Goal: Task Accomplishment & Management: Use online tool/utility

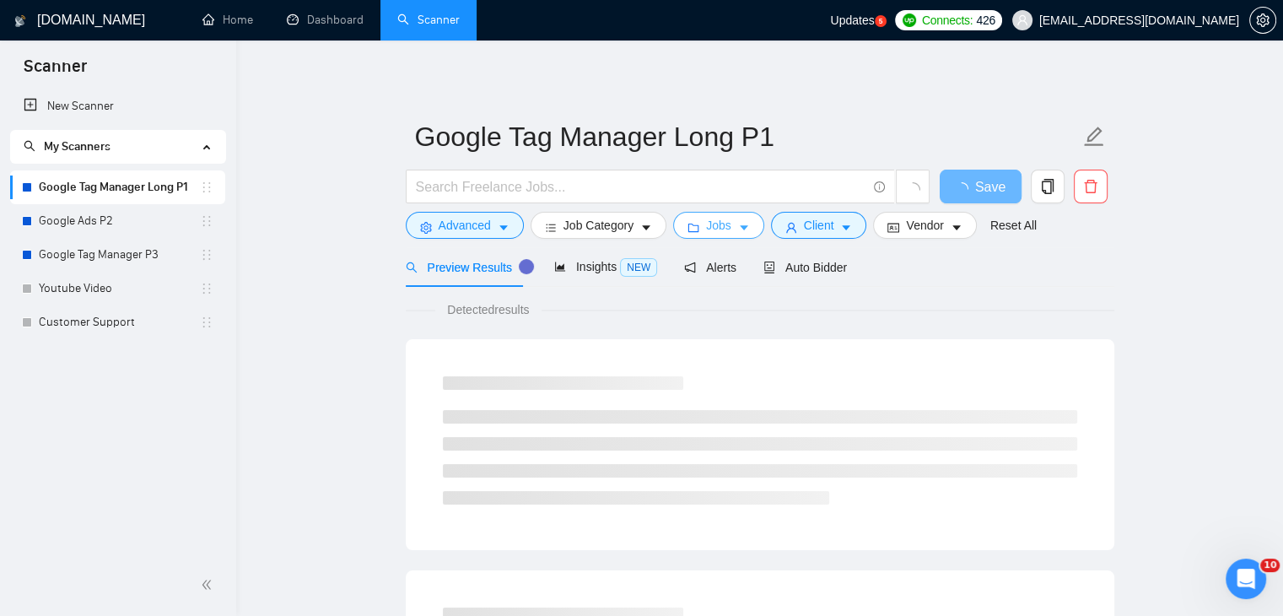
click at [706, 224] on span "Jobs" at bounding box center [718, 225] width 25 height 19
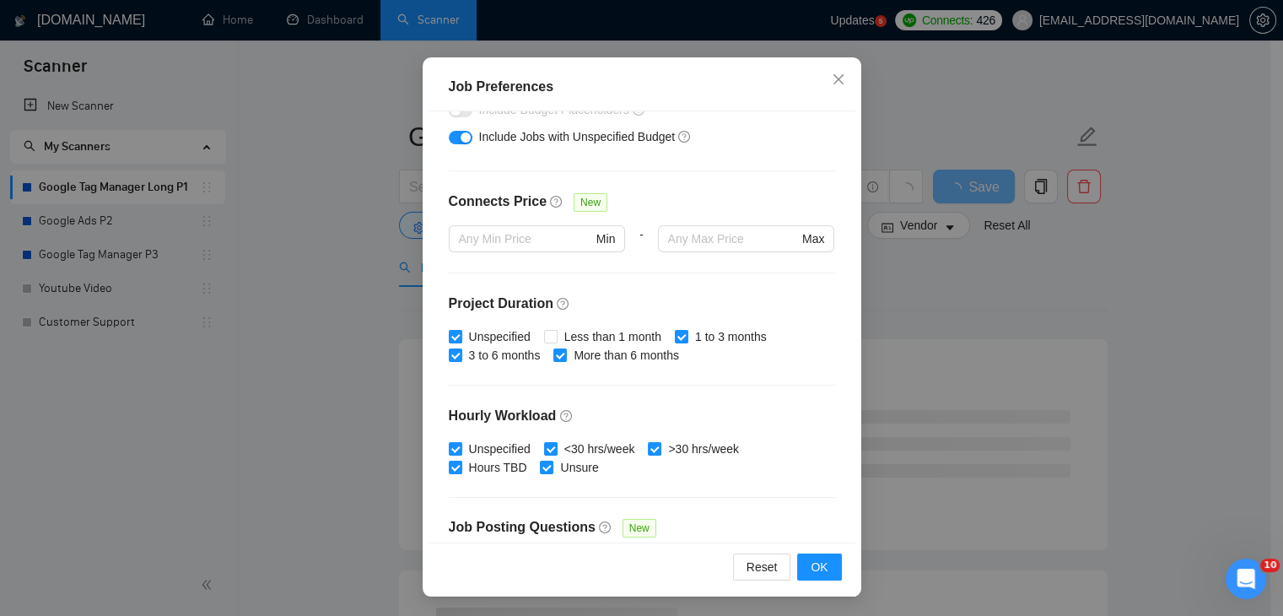
scroll to position [338, 0]
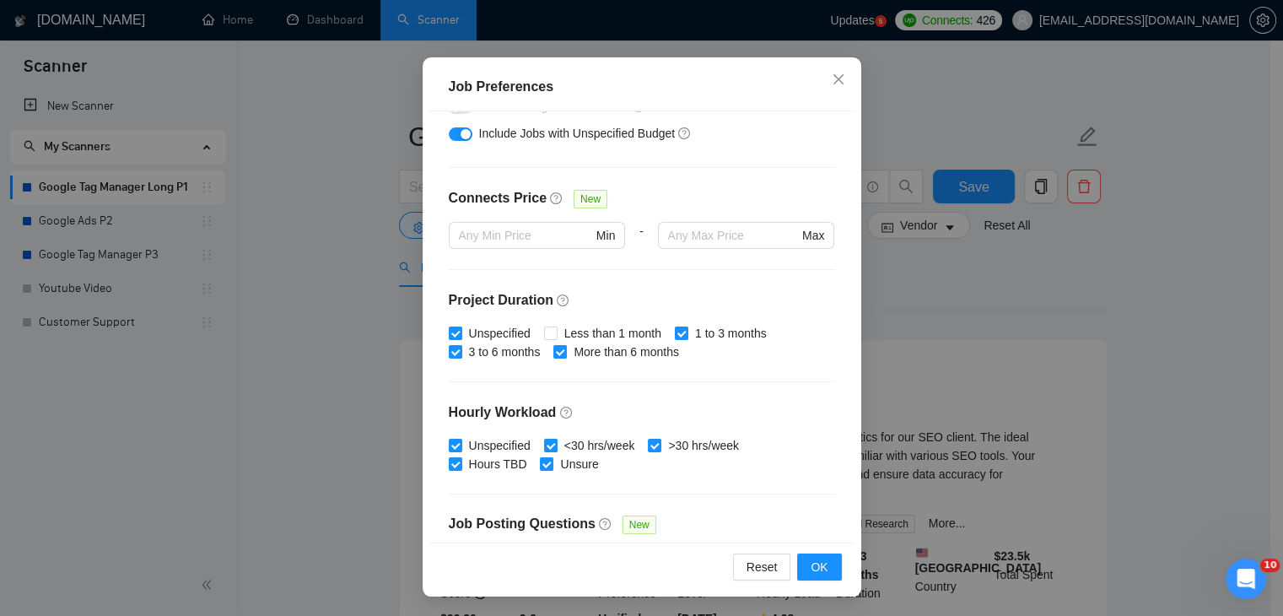
click at [221, 381] on div "Job Preferences Budget Project Type All Fixed Price Hourly Rate Fixed Price Bud…" at bounding box center [641, 308] width 1283 height 616
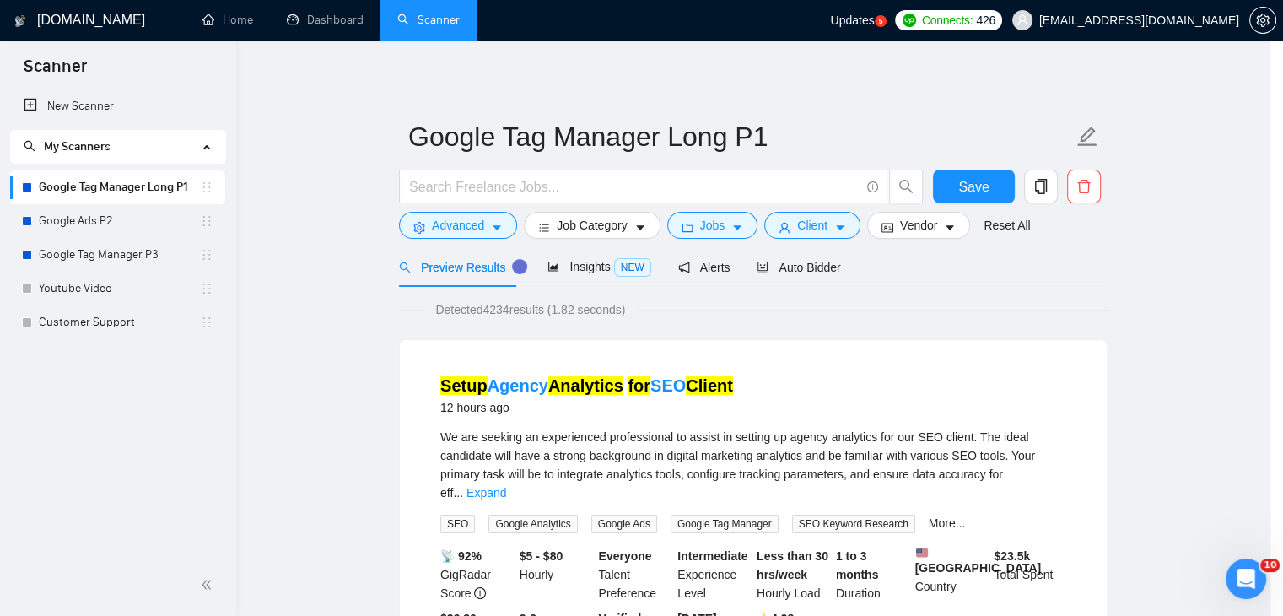
scroll to position [44, 0]
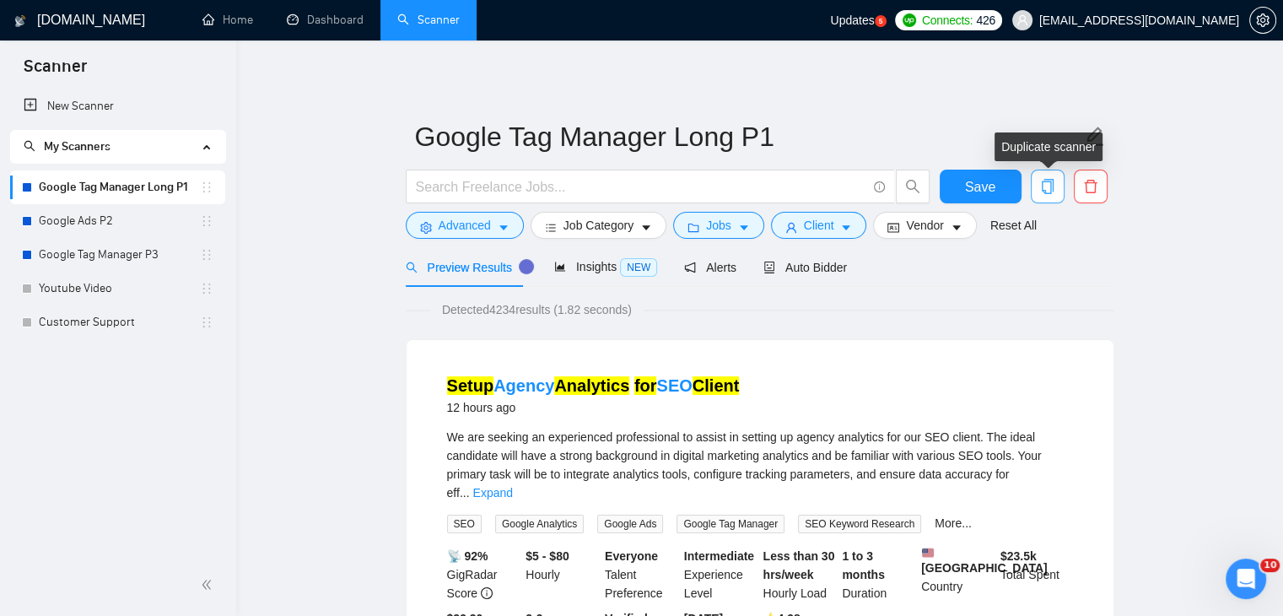
click at [1044, 190] on icon "copy" at bounding box center [1047, 186] width 15 height 15
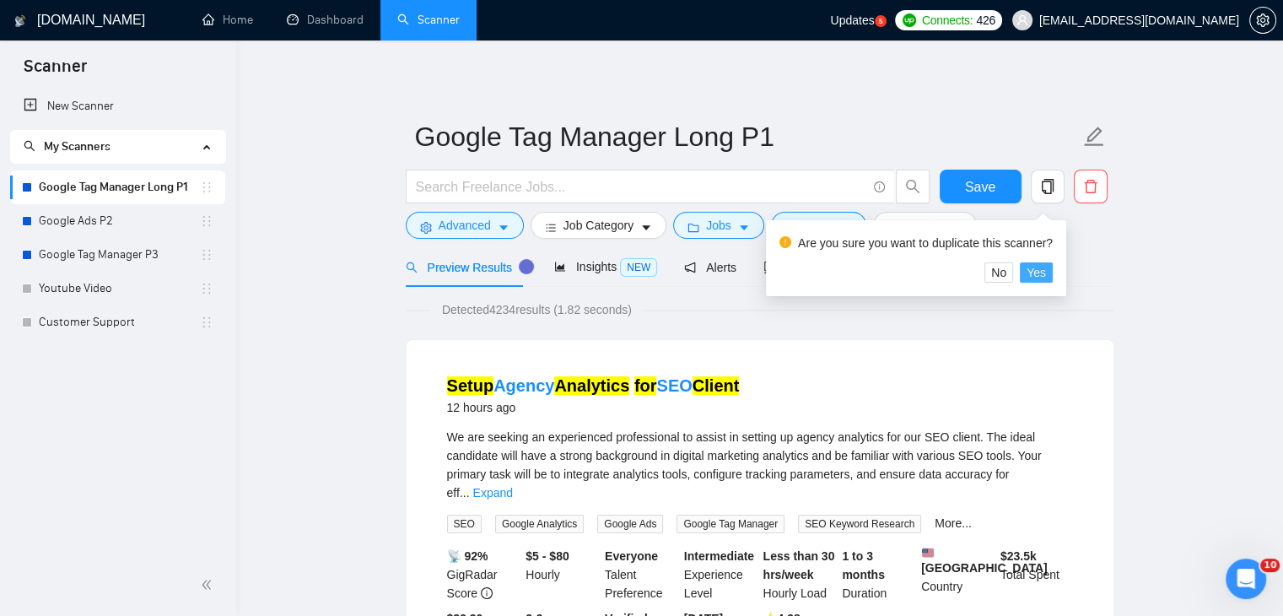
click at [1032, 275] on span "Yes" at bounding box center [1036, 272] width 19 height 19
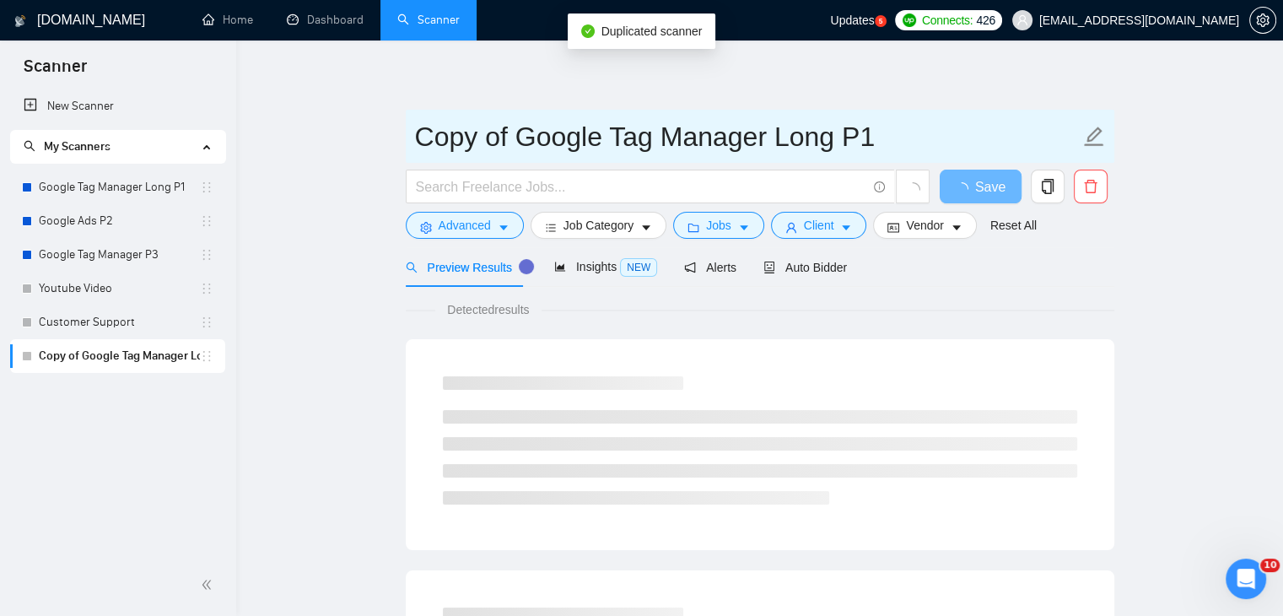
click at [503, 149] on input "Copy of Google Tag Manager Long P1" at bounding box center [747, 137] width 665 height 42
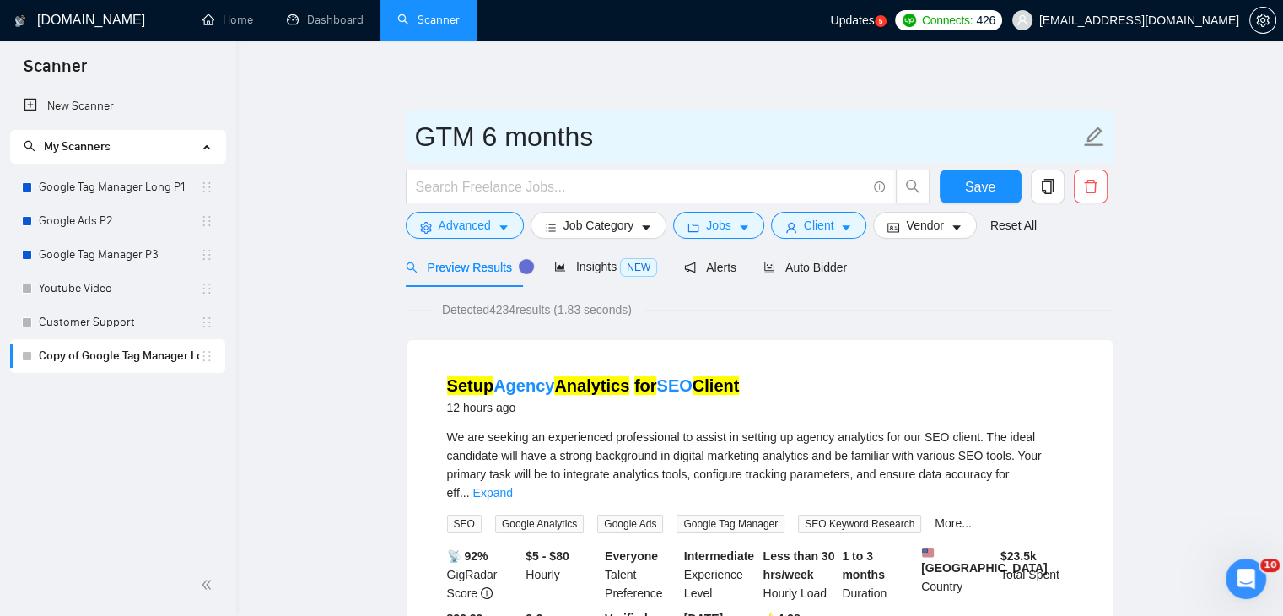
type input "GTM 6 months"
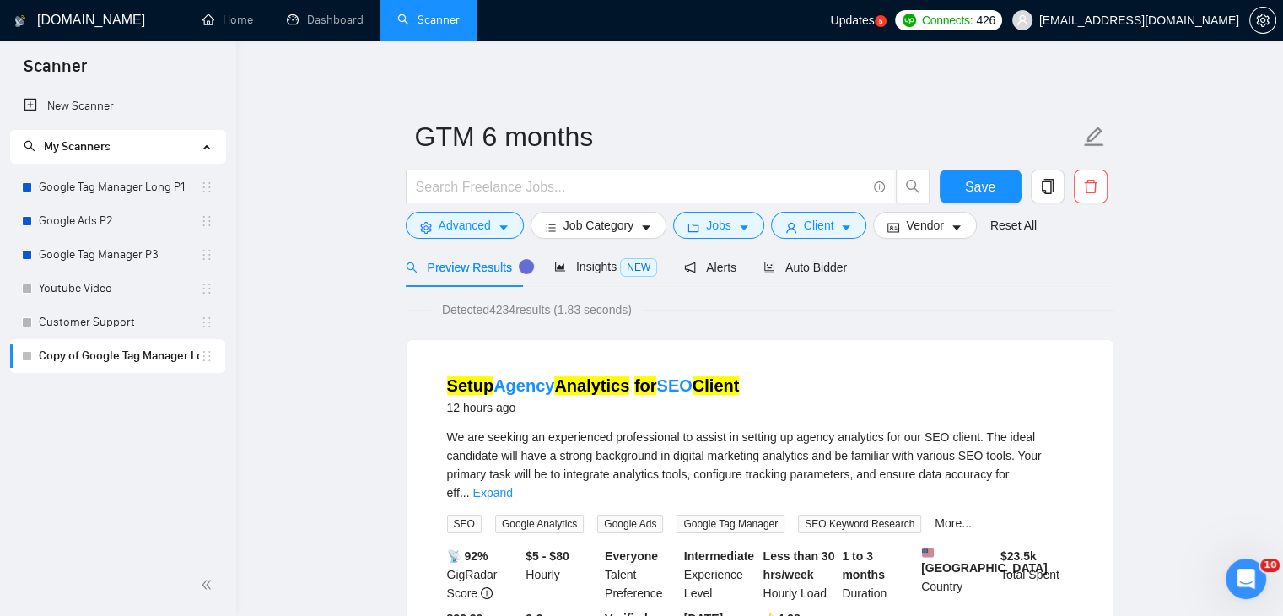
click at [695, 232] on icon "folder" at bounding box center [694, 228] width 12 height 12
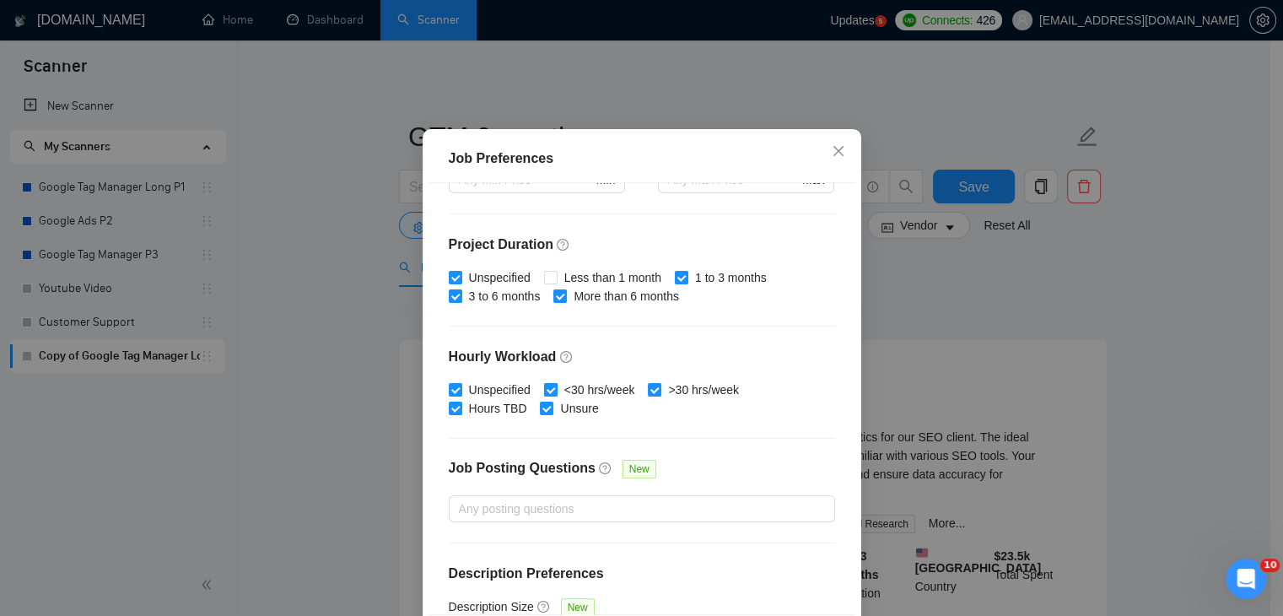
scroll to position [435, 0]
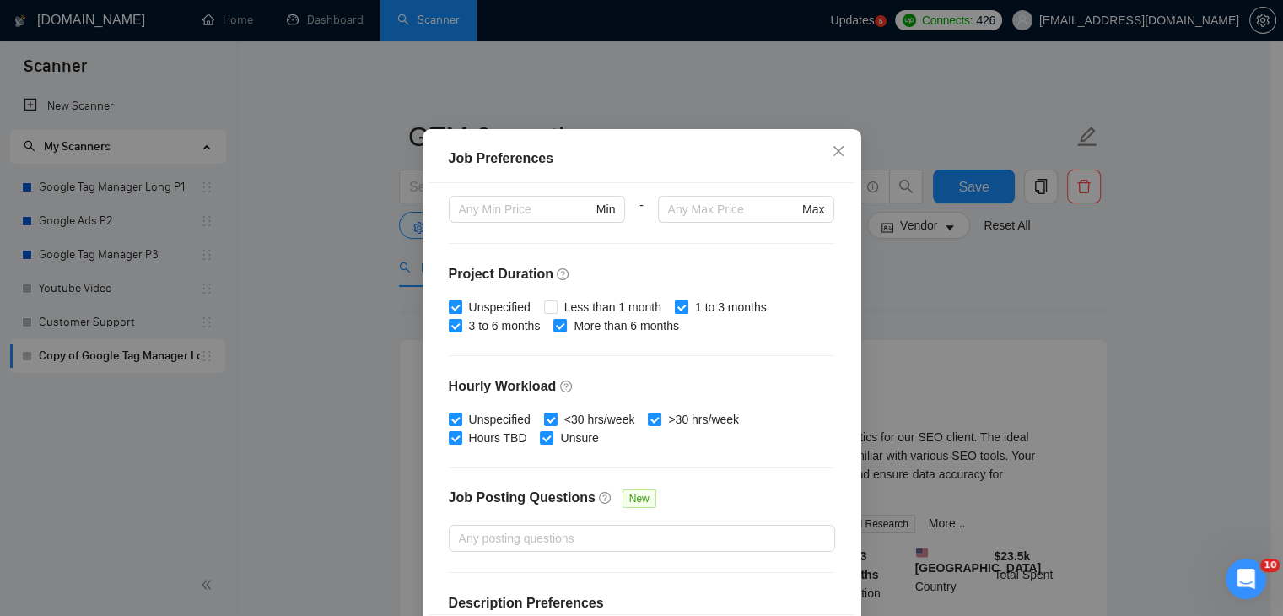
click at [689, 316] on span "1 to 3 months" at bounding box center [731, 307] width 85 height 19
click at [682, 312] on input "1 to 3 months" at bounding box center [681, 306] width 12 height 12
click at [689, 316] on span "1 to 3 months" at bounding box center [731, 307] width 85 height 19
click at [682, 312] on input "1 to 3 months" at bounding box center [681, 306] width 12 height 12
click at [689, 316] on span "1 to 3 months" at bounding box center [731, 307] width 85 height 19
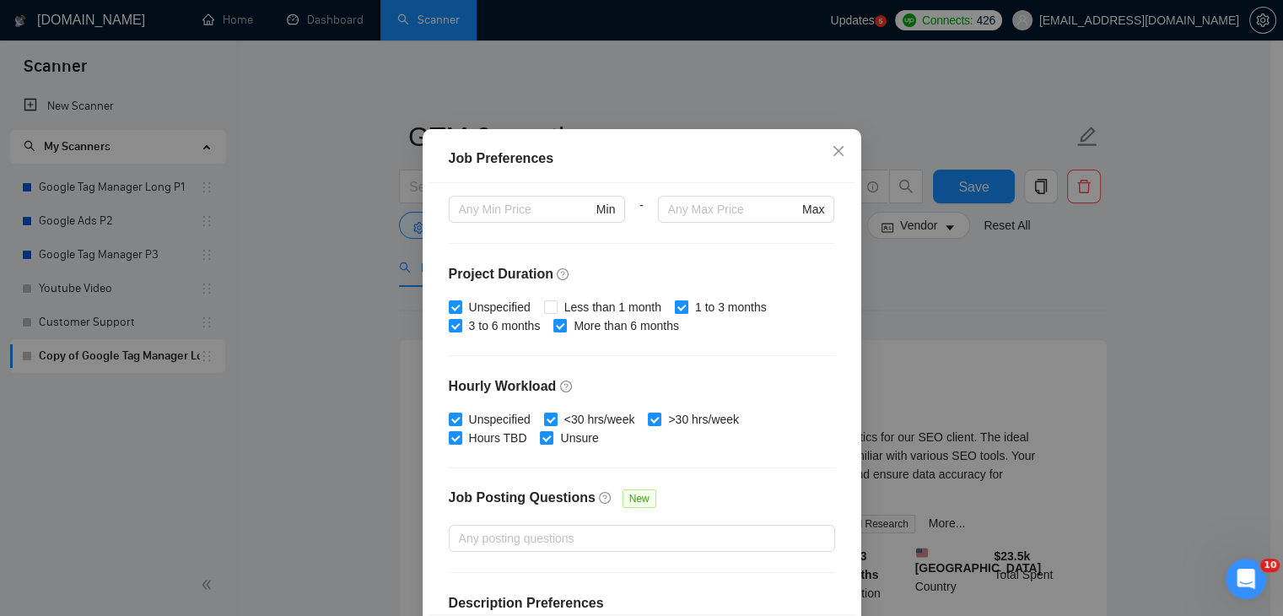
click at [682, 312] on input "1 to 3 months" at bounding box center [681, 306] width 12 height 12
click at [689, 316] on span "1 to 3 months" at bounding box center [731, 307] width 85 height 19
click at [682, 312] on input "1 to 3 months" at bounding box center [681, 306] width 12 height 12
click at [675, 312] on input "1 to 3 months" at bounding box center [681, 306] width 12 height 12
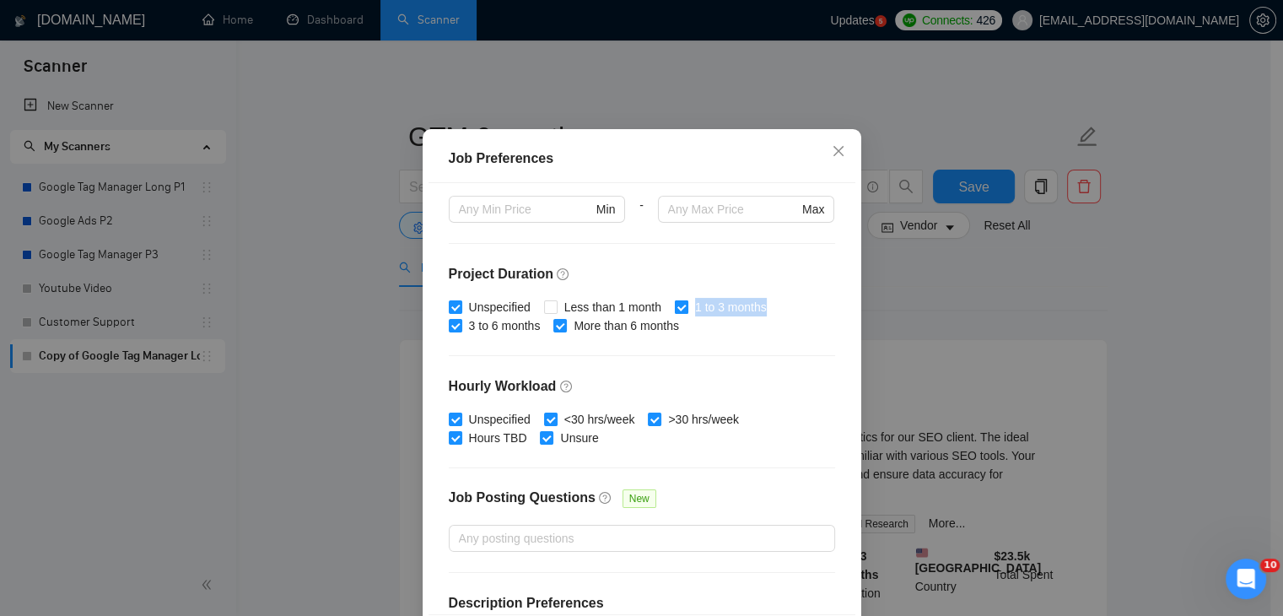
checkbox input "false"
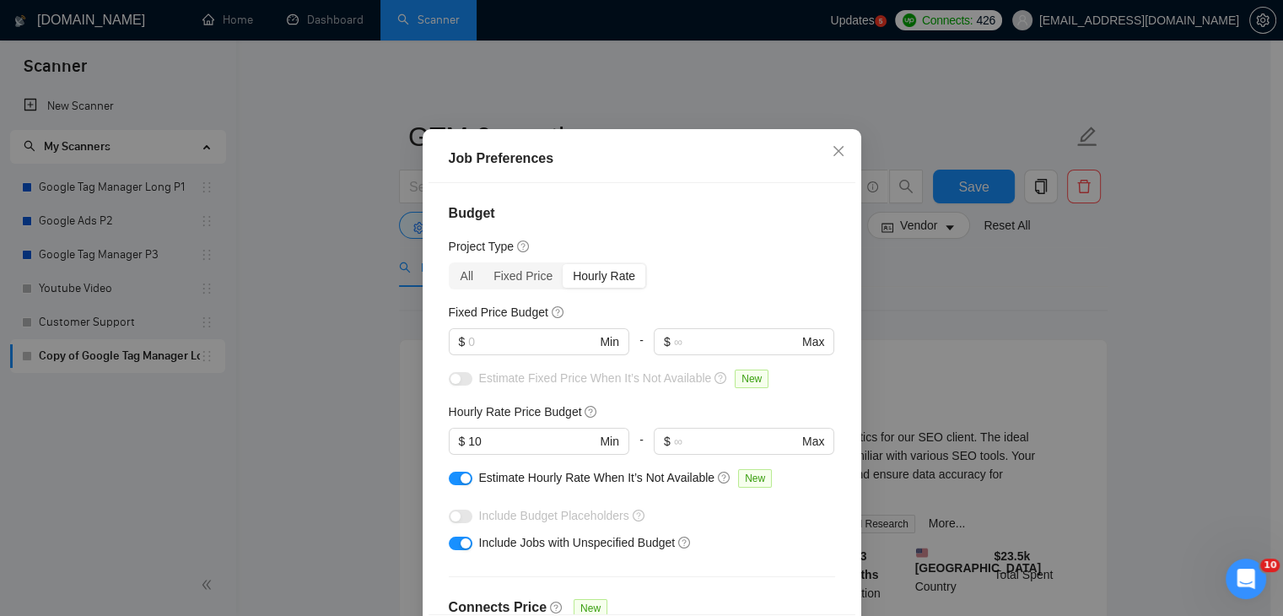
scroll to position [0, 0]
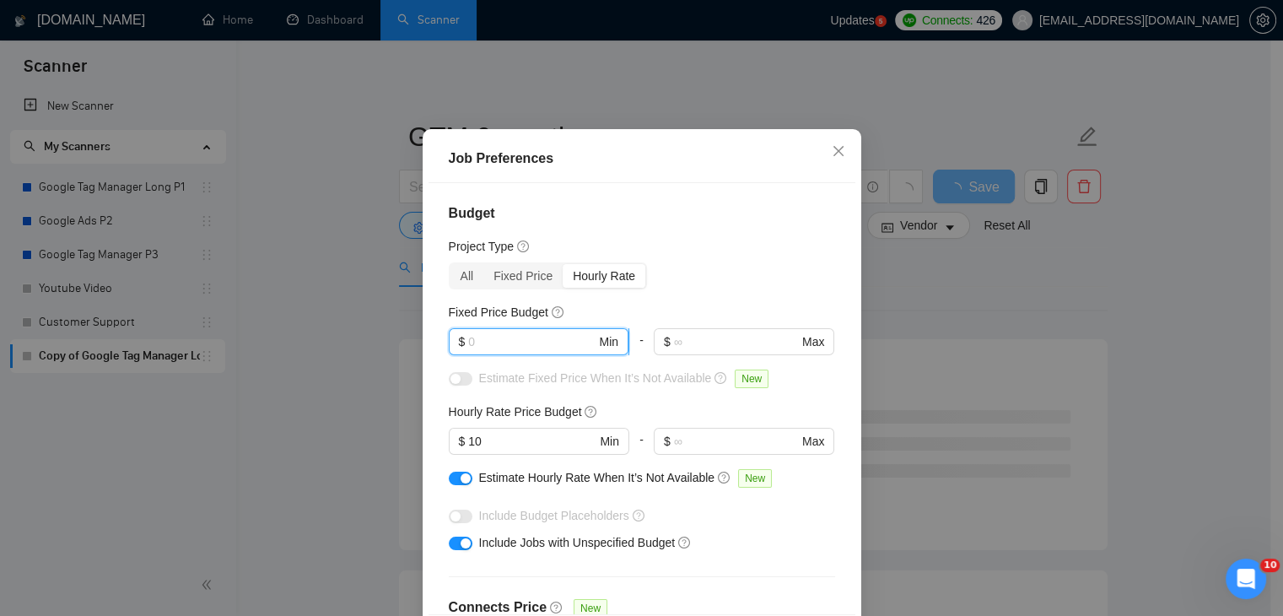
click at [541, 351] on input "text" at bounding box center [531, 341] width 127 height 19
click at [536, 288] on div "Fixed Price" at bounding box center [522, 276] width 79 height 24
click at [483, 264] on input "Fixed Price" at bounding box center [483, 264] width 0 height 0
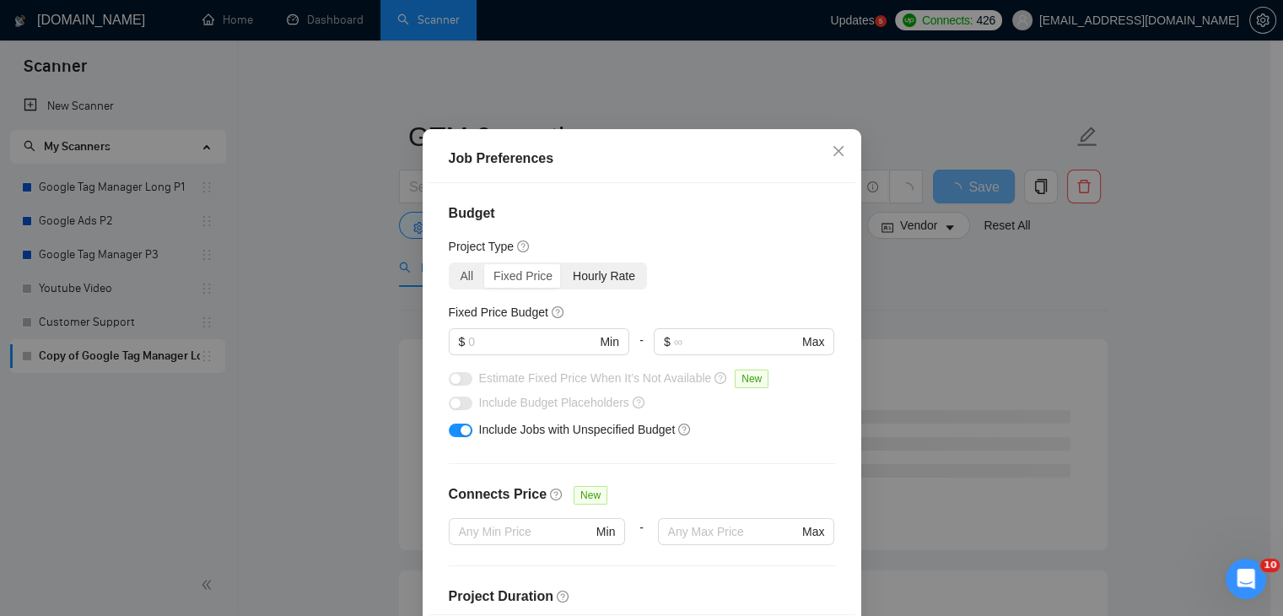
click at [584, 288] on div "Hourly Rate" at bounding box center [604, 276] width 83 height 24
click at [563, 264] on input "Hourly Rate" at bounding box center [563, 264] width 0 height 0
click at [584, 288] on div "Hourly Rate" at bounding box center [604, 276] width 83 height 24
click at [563, 264] on input "Hourly Rate" at bounding box center [563, 264] width 0 height 0
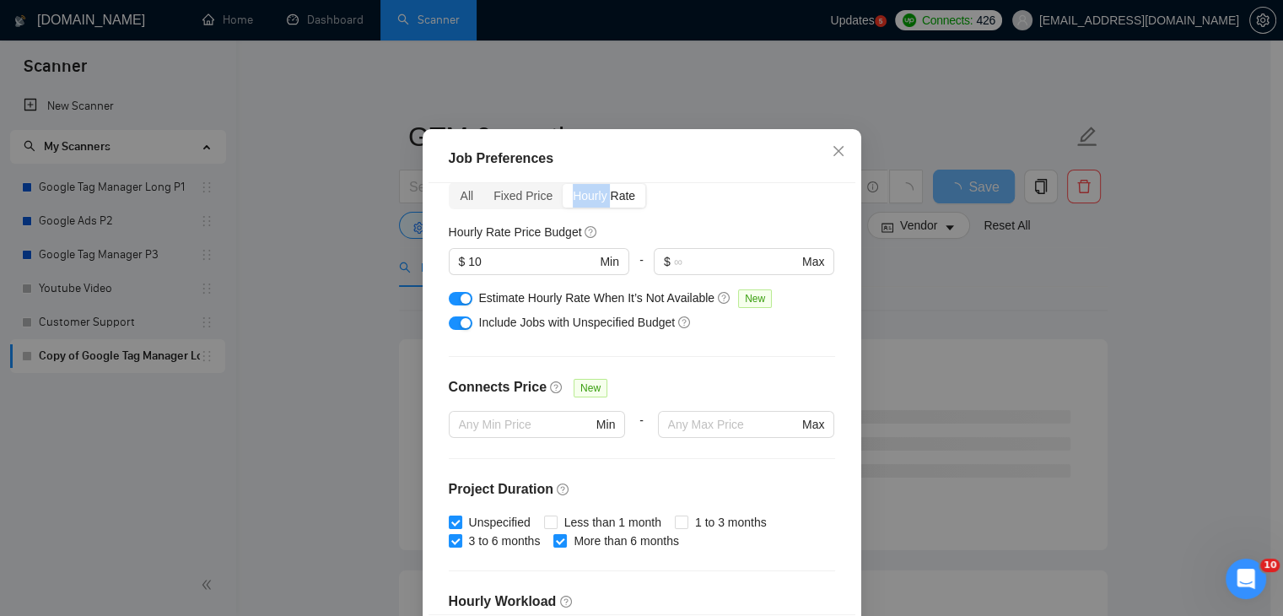
scroll to position [43, 0]
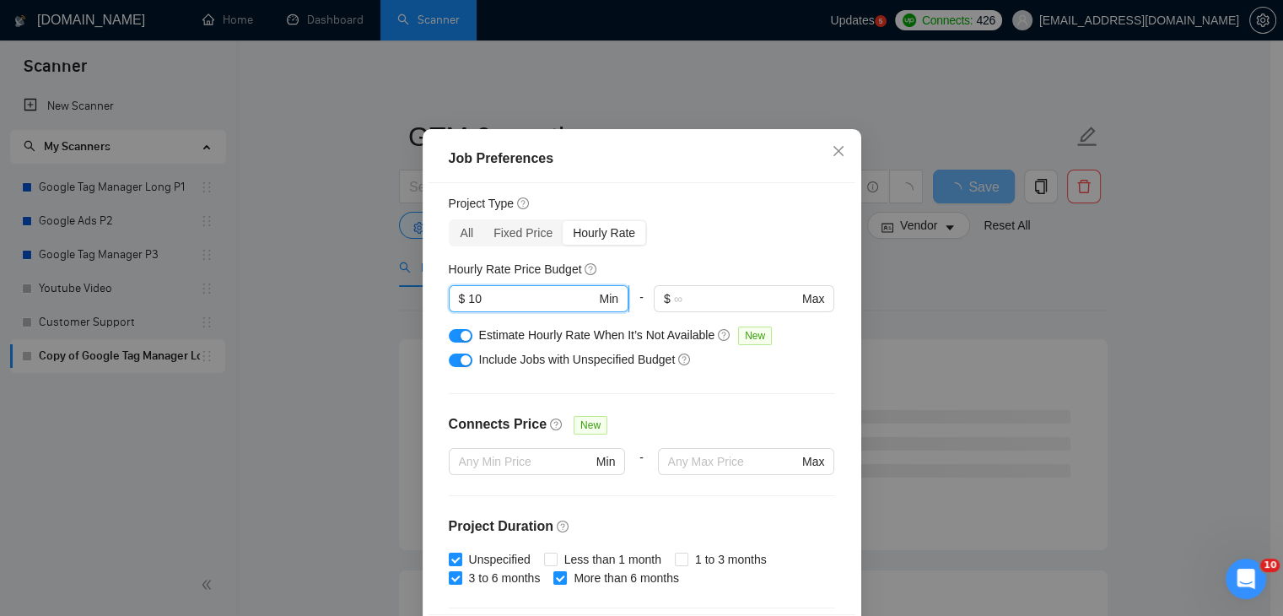
click at [494, 308] on input "10" at bounding box center [531, 298] width 127 height 19
type input "30"
click at [641, 278] on div "Hourly Rate Price Budget" at bounding box center [642, 269] width 386 height 19
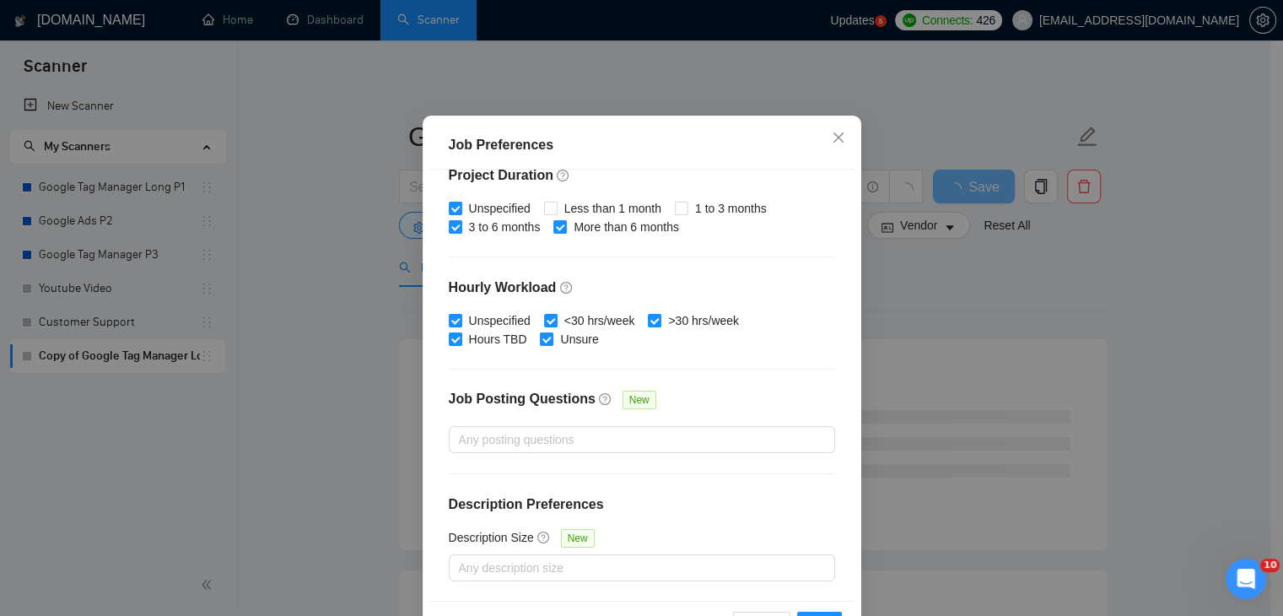
scroll to position [84, 0]
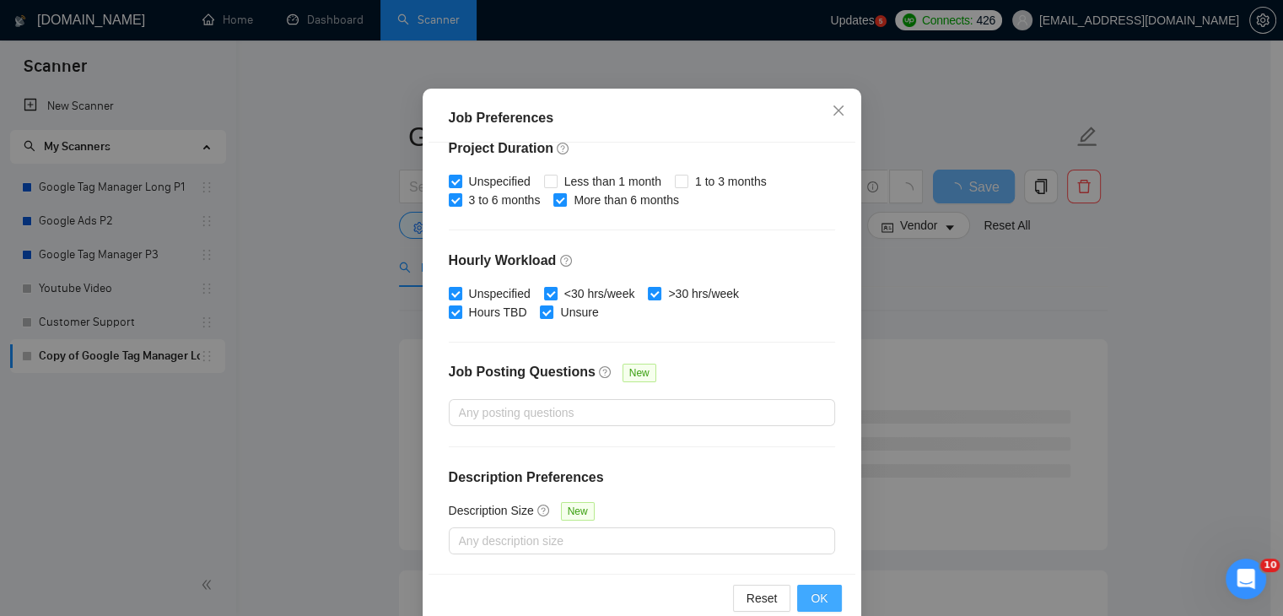
click at [811, 595] on span "OK" at bounding box center [819, 598] width 17 height 19
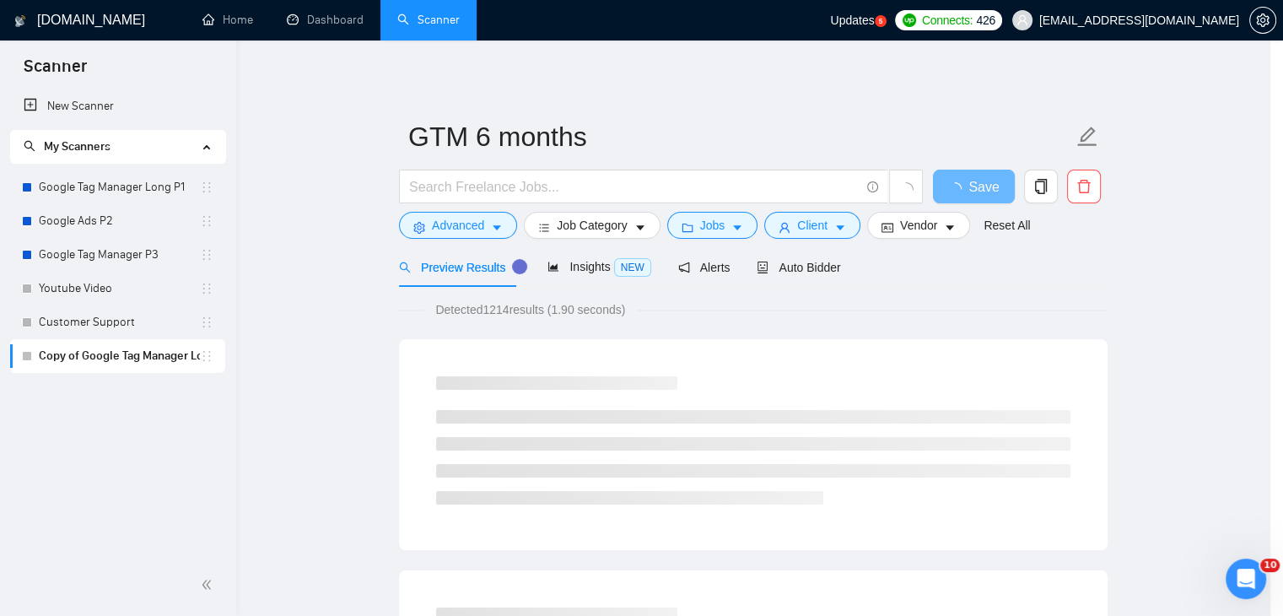
scroll to position [44, 0]
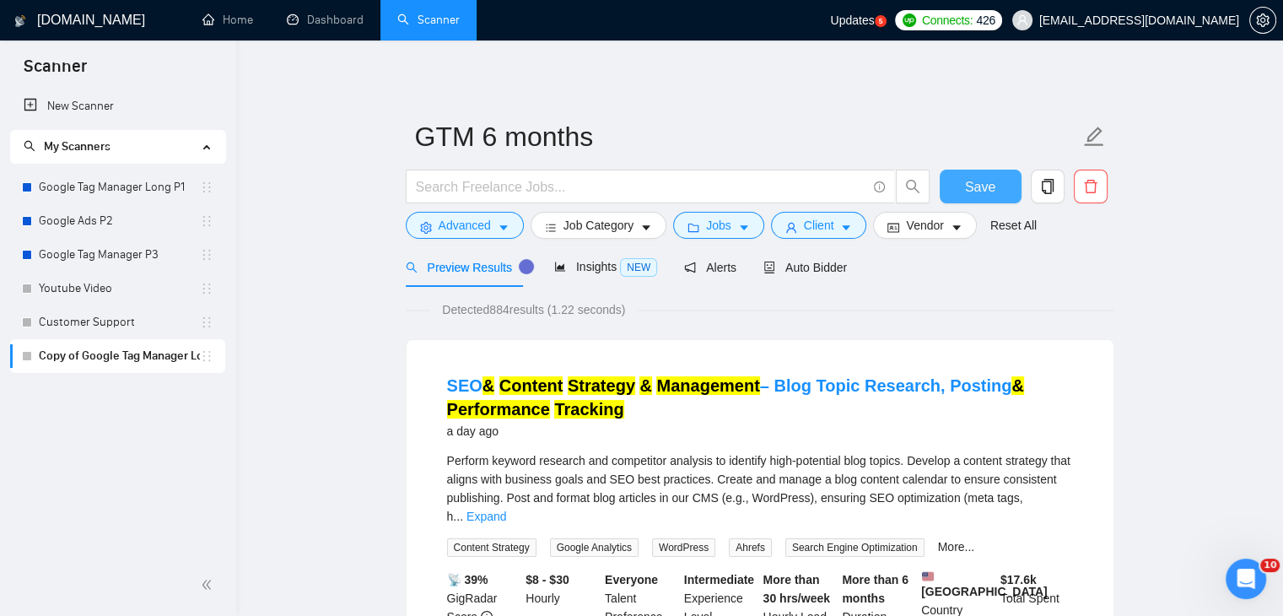
click at [991, 176] on span "Save" at bounding box center [980, 186] width 30 height 21
click at [440, 372] on li "SEO & Content Strategy & Management – Blog Topic Research, Posting & Performanc…" at bounding box center [760, 531] width 667 height 342
drag, startPoint x: 448, startPoint y: 376, endPoint x: 462, endPoint y: 380, distance: 14.7
click at [462, 380] on li "SEO & Content Strategy & Management – Blog Topic Research, Posting & Performanc…" at bounding box center [760, 531] width 667 height 342
click at [462, 380] on link "SEO & Content Strategy & Management – Blog Topic Research, Posting & Performanc…" at bounding box center [735, 397] width 577 height 42
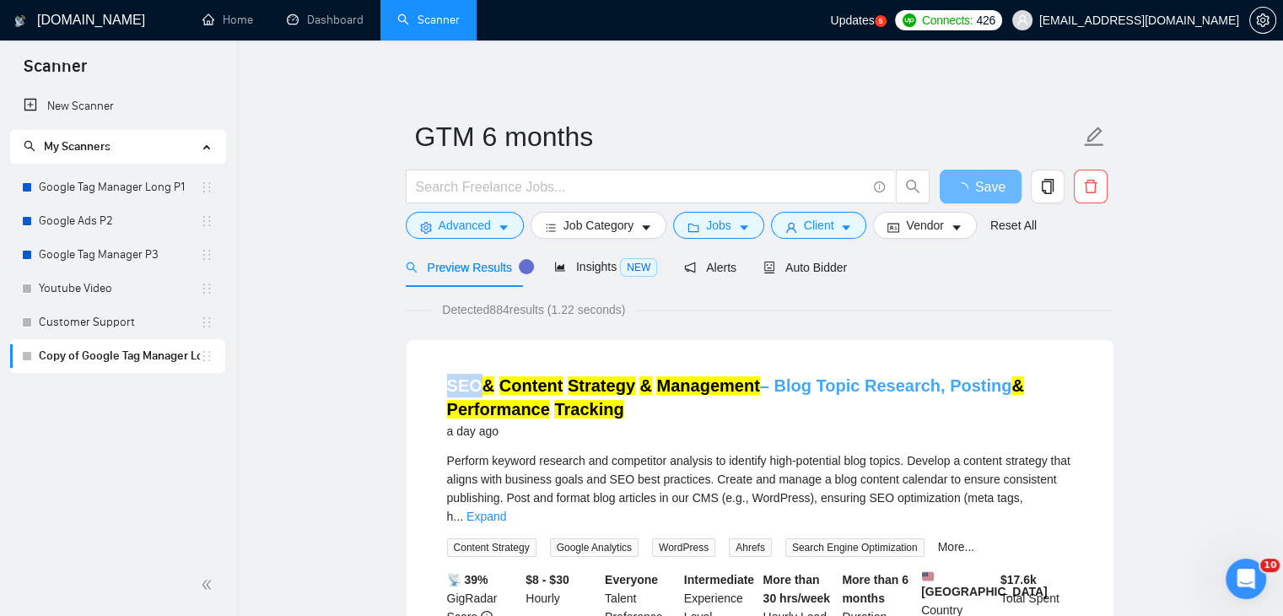
copy link "SEO"
click at [465, 238] on button "Advanced" at bounding box center [465, 225] width 118 height 27
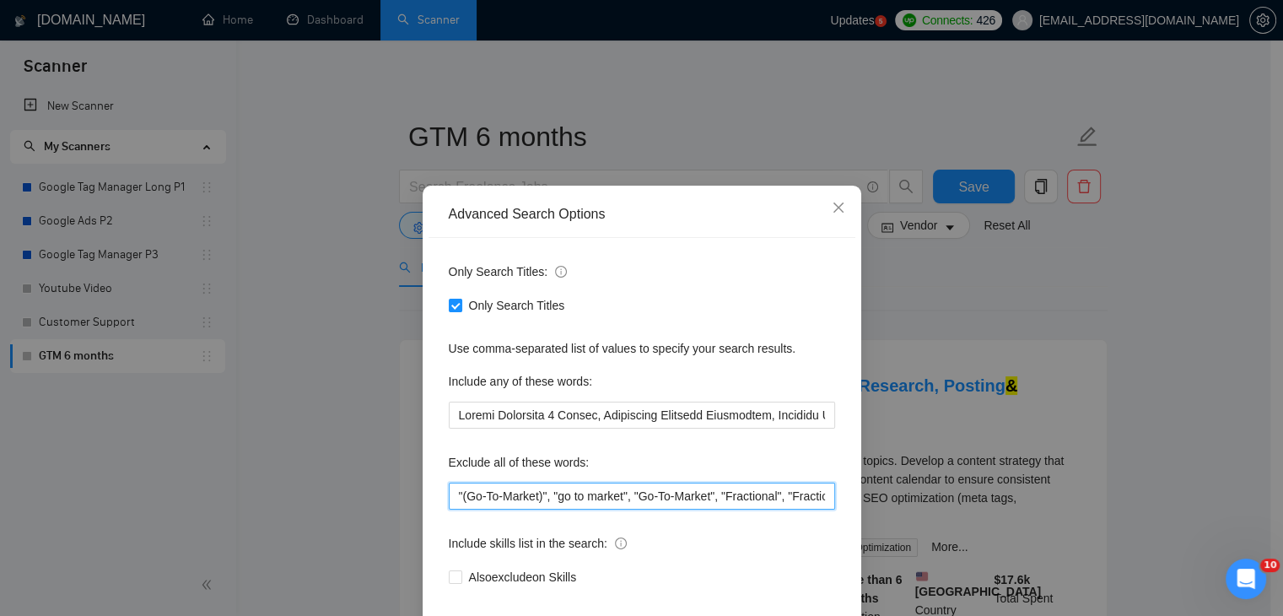
click at [450, 499] on input ""(Go-To-Market)", "go to market", "Go-To-Market", "Fractional", "Fractional COO…" at bounding box center [642, 496] width 386 height 27
paste input "SEO"
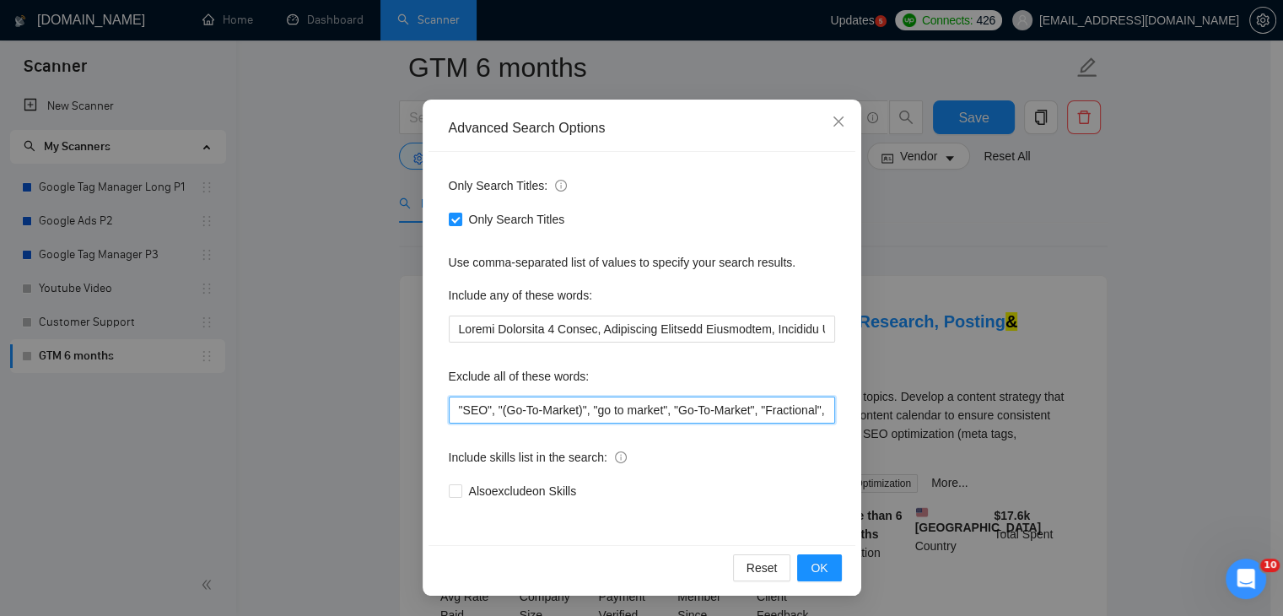
scroll to position [169, 0]
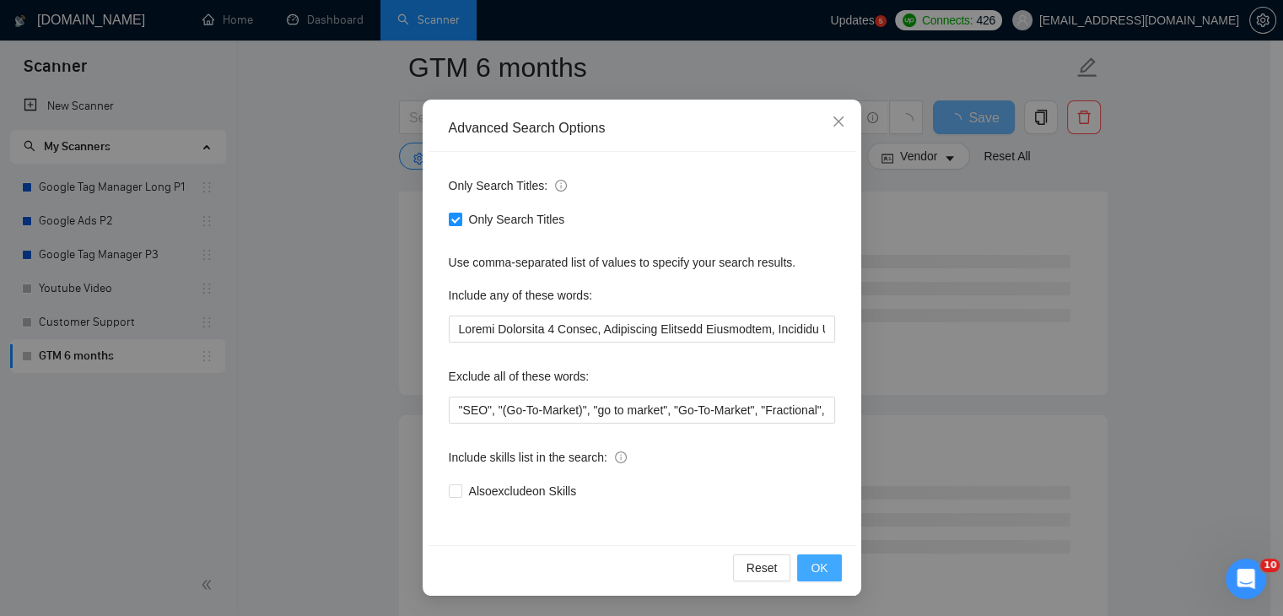
click at [821, 555] on button "OK" at bounding box center [819, 567] width 44 height 27
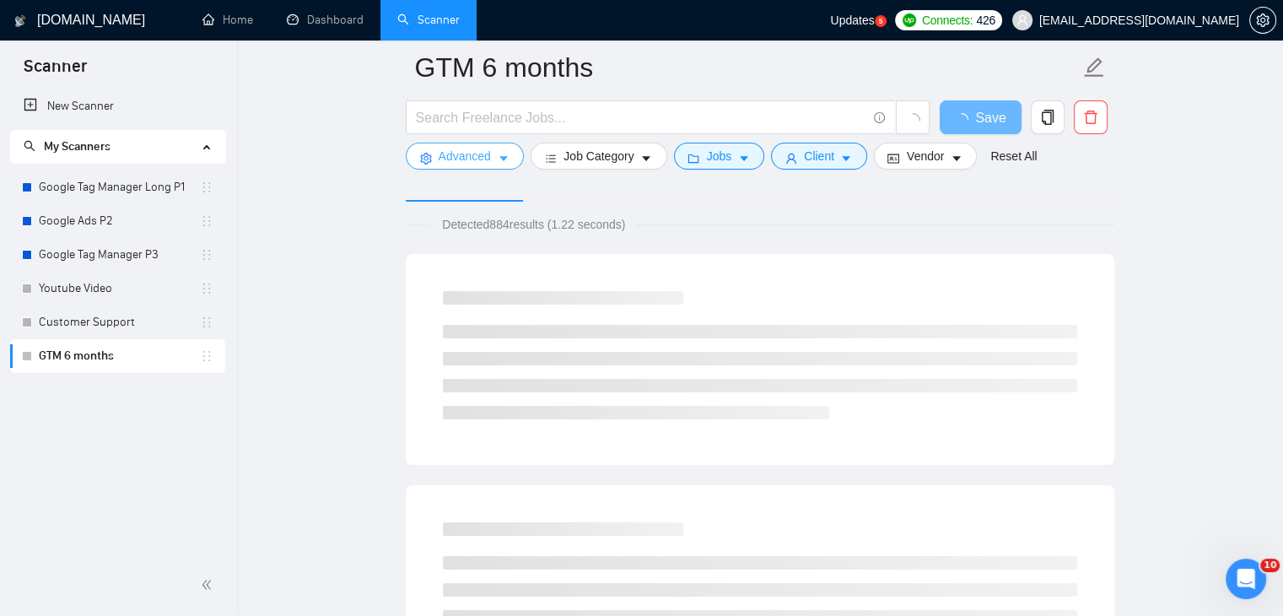
scroll to position [0, 0]
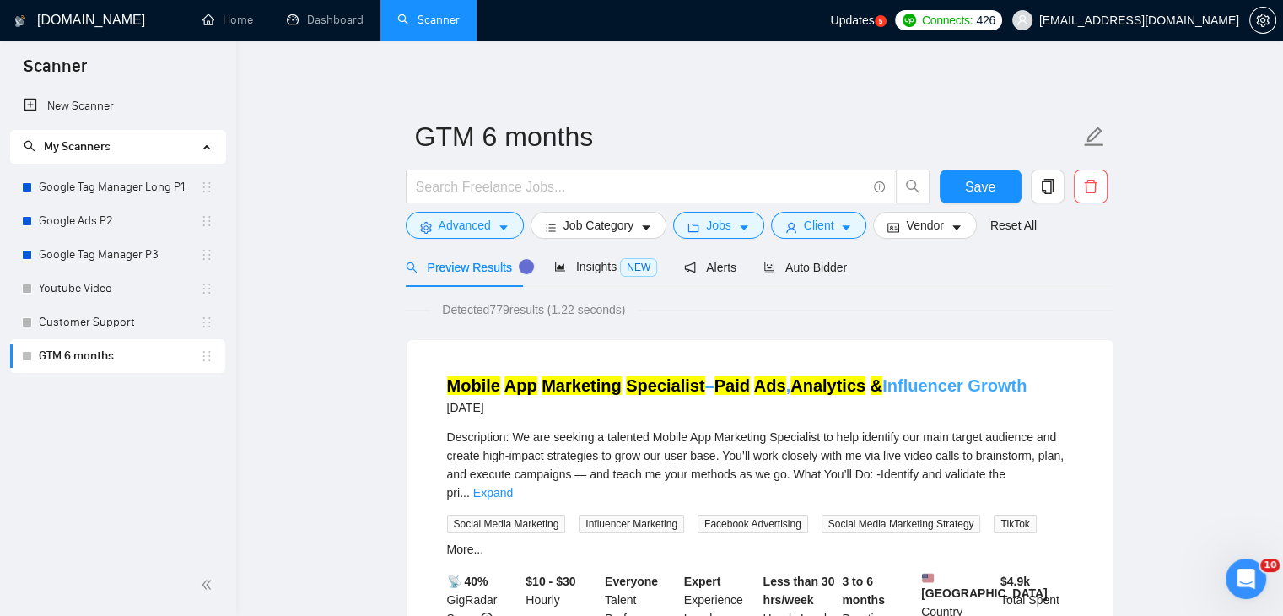
click at [547, 370] on li "Mobile App Marketing Specialist – Paid Ads , Analytics & Influencer Growth [DAT…" at bounding box center [760, 531] width 667 height 343
drag, startPoint x: 550, startPoint y: 374, endPoint x: 694, endPoint y: 386, distance: 143.9
click at [694, 386] on li "Mobile App Marketing Specialist – Paid Ads , Analytics & Influencer Growth [DAT…" at bounding box center [760, 531] width 667 height 343
copy link "Marketing Specialist"
click at [483, 233] on span "Advanced" at bounding box center [465, 225] width 52 height 19
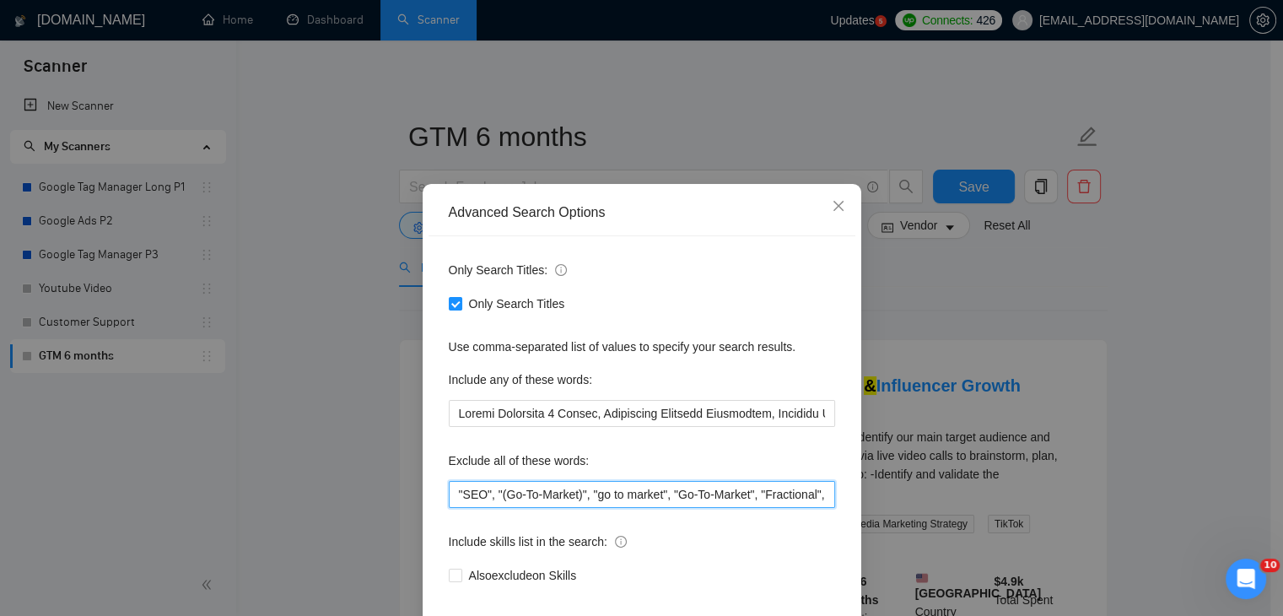
click at [451, 489] on input ""SEO", "(Go-To-Market)", "go to market", "Go-To-Market", "Fractional", "Fractio…" at bounding box center [642, 494] width 386 height 27
paste input "Marketing Specialist"
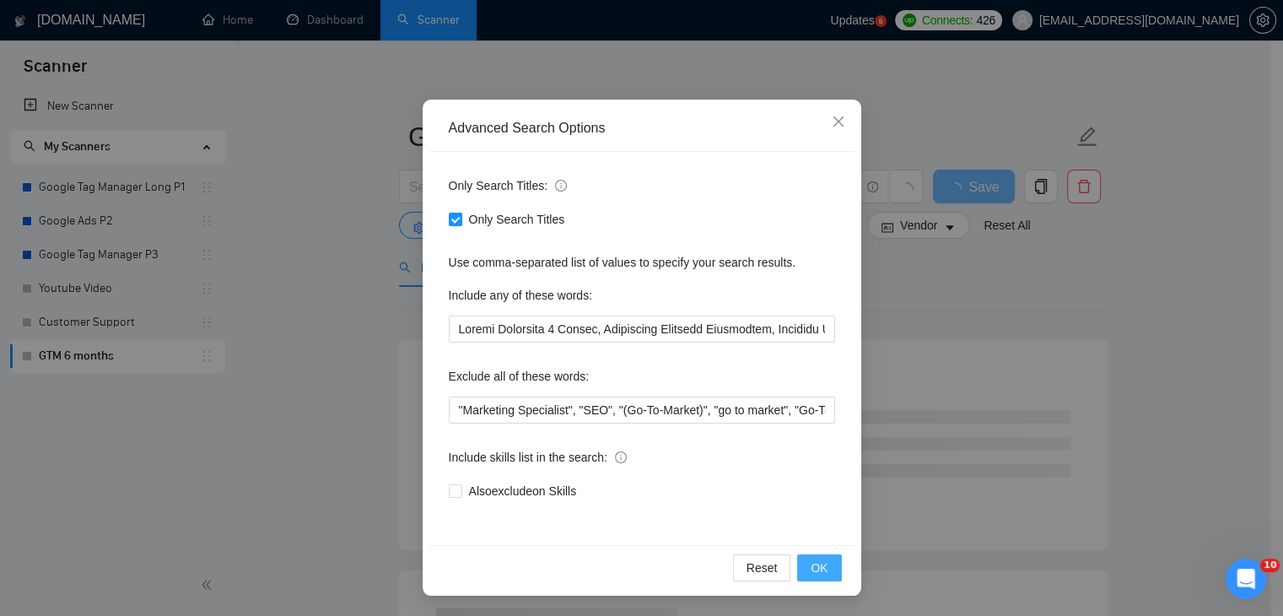
click at [819, 569] on span "OK" at bounding box center [819, 568] width 17 height 19
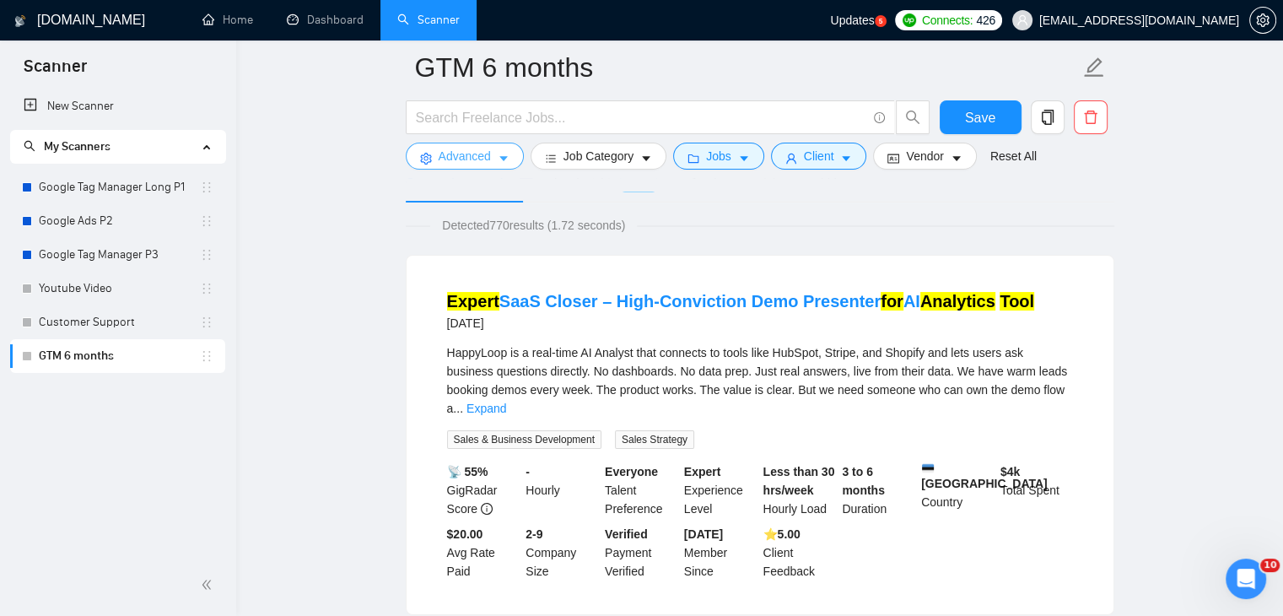
scroll to position [88, 0]
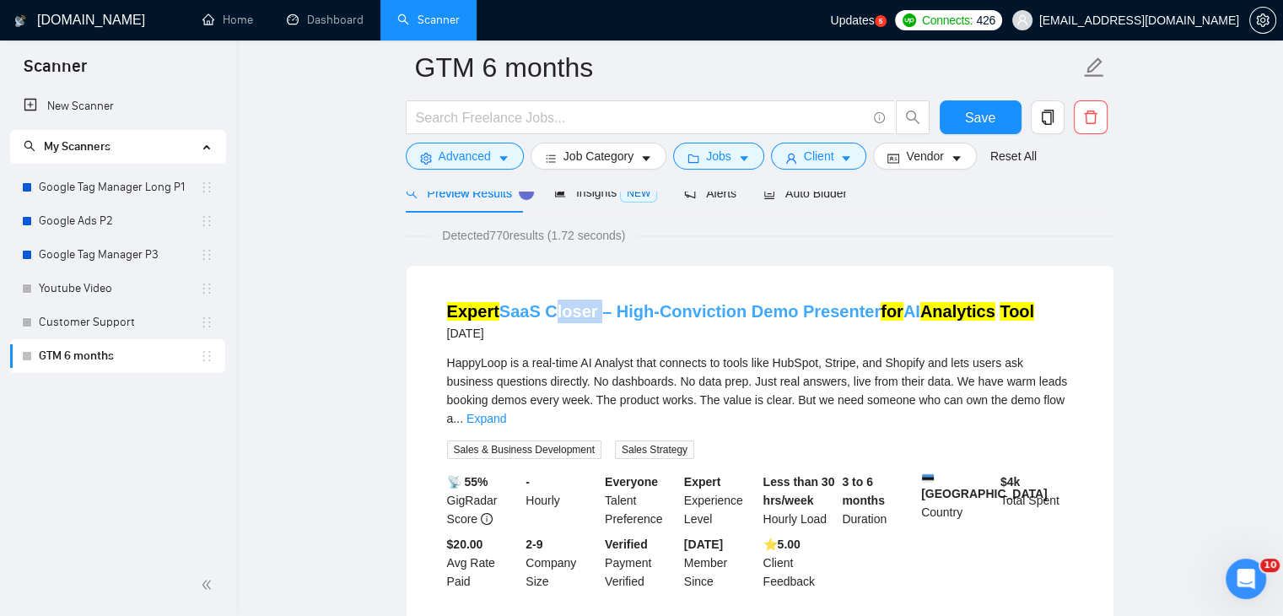
drag, startPoint x: 540, startPoint y: 294, endPoint x: 589, endPoint y: 303, distance: 49.8
click at [589, 303] on li "Expert SaaS Closer – High-Conviction Demo Presenter for AI Analytics Tool [DATE…" at bounding box center [760, 445] width 667 height 318
copy link "Closer"
click at [468, 150] on span "Advanced" at bounding box center [465, 156] width 52 height 19
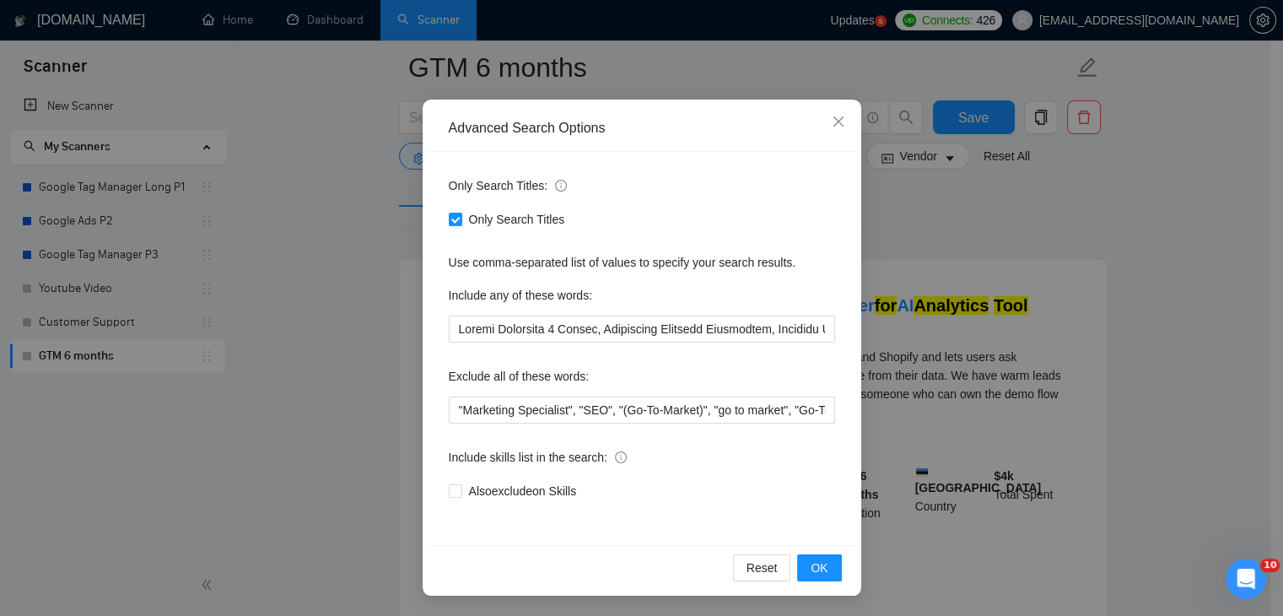
scroll to position [257, 0]
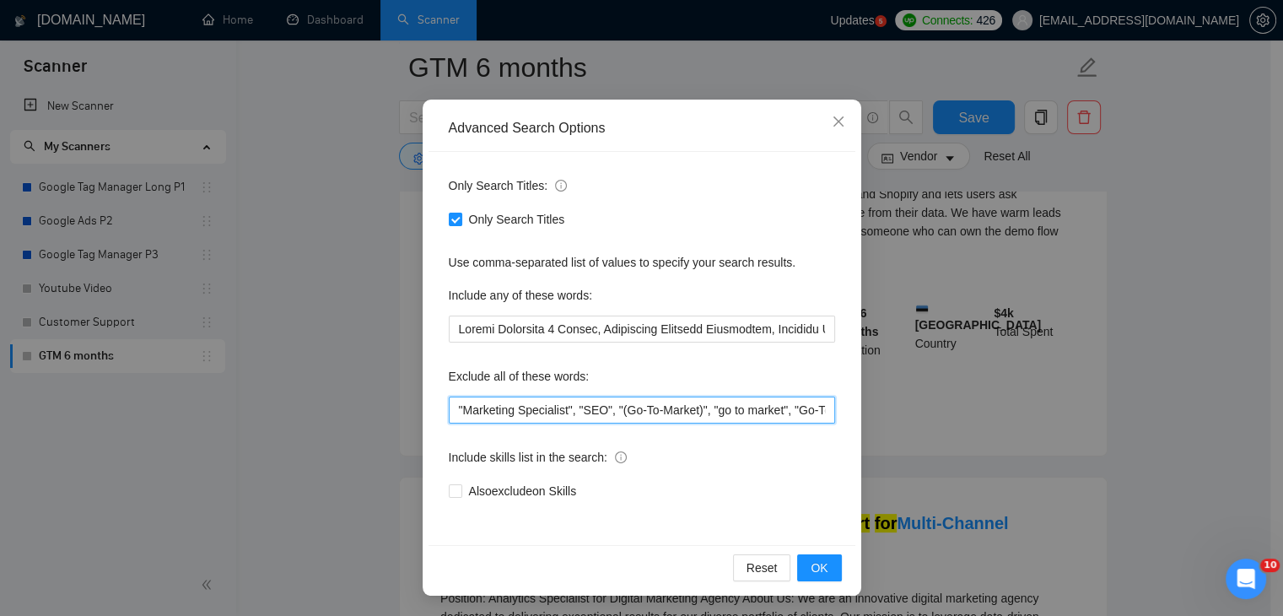
click at [449, 410] on input ""Marketing Specialist", "SEO", "(Go-To-Market)", "go to market", "Go-To-Market"…" at bounding box center [642, 410] width 386 height 27
paste input "Closer"
type input ""Closer", "Marketing Specialist", "SEO", "(Go-To-Market)", "go to market", "Go-…"
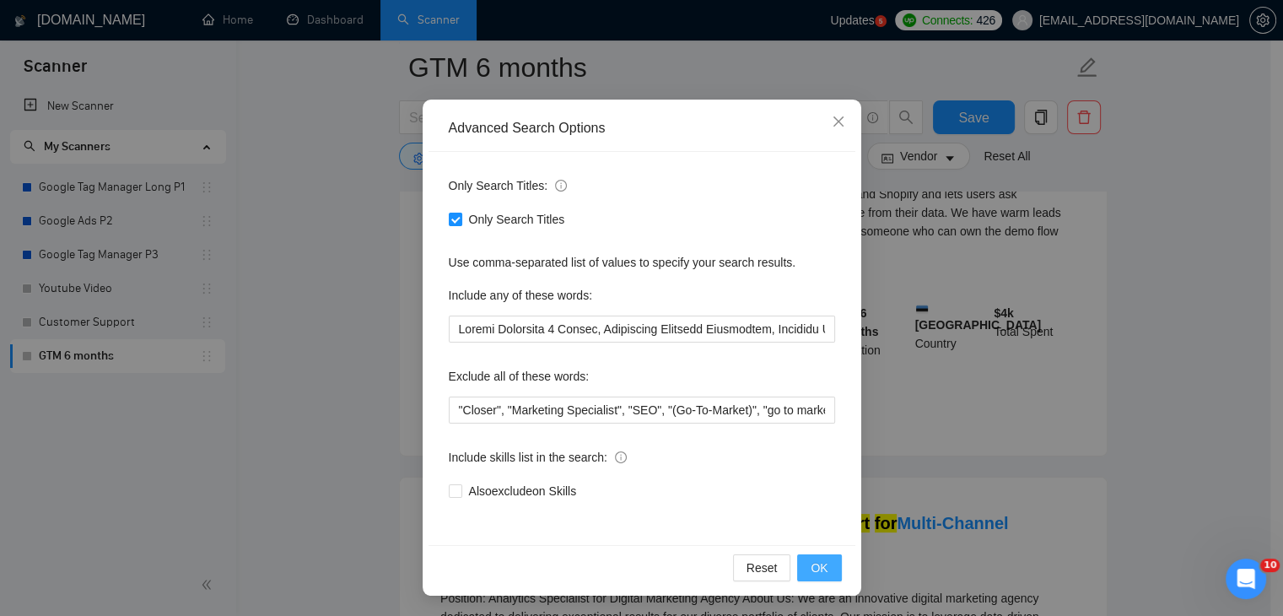
click at [817, 564] on span "OK" at bounding box center [819, 568] width 17 height 19
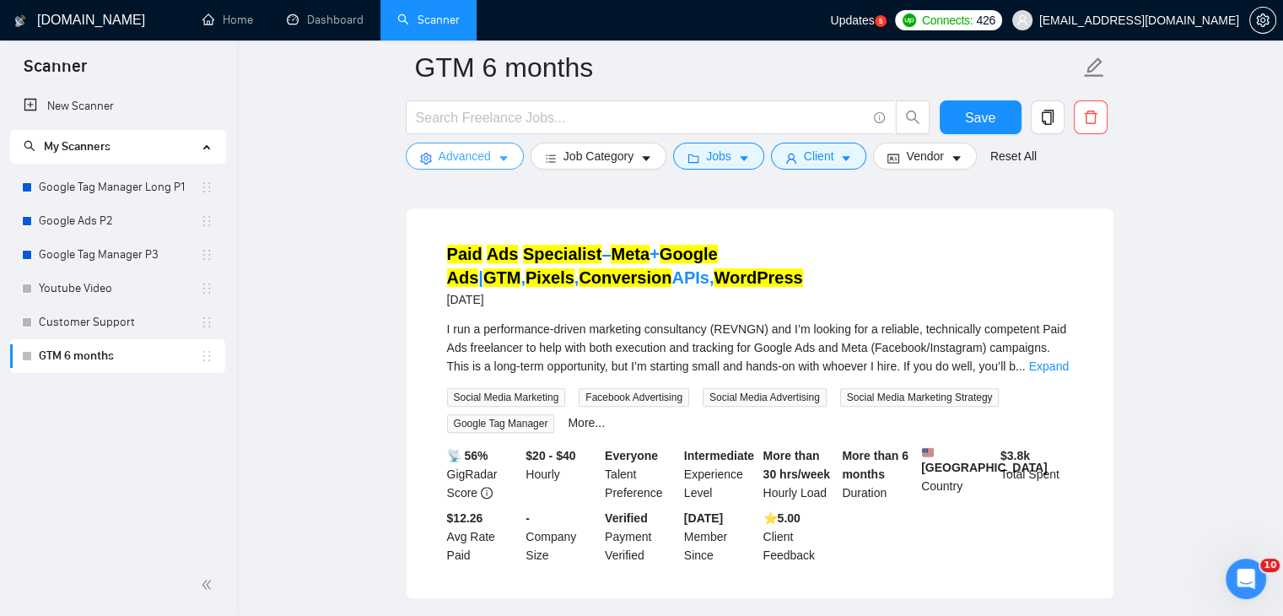
scroll to position [899, 0]
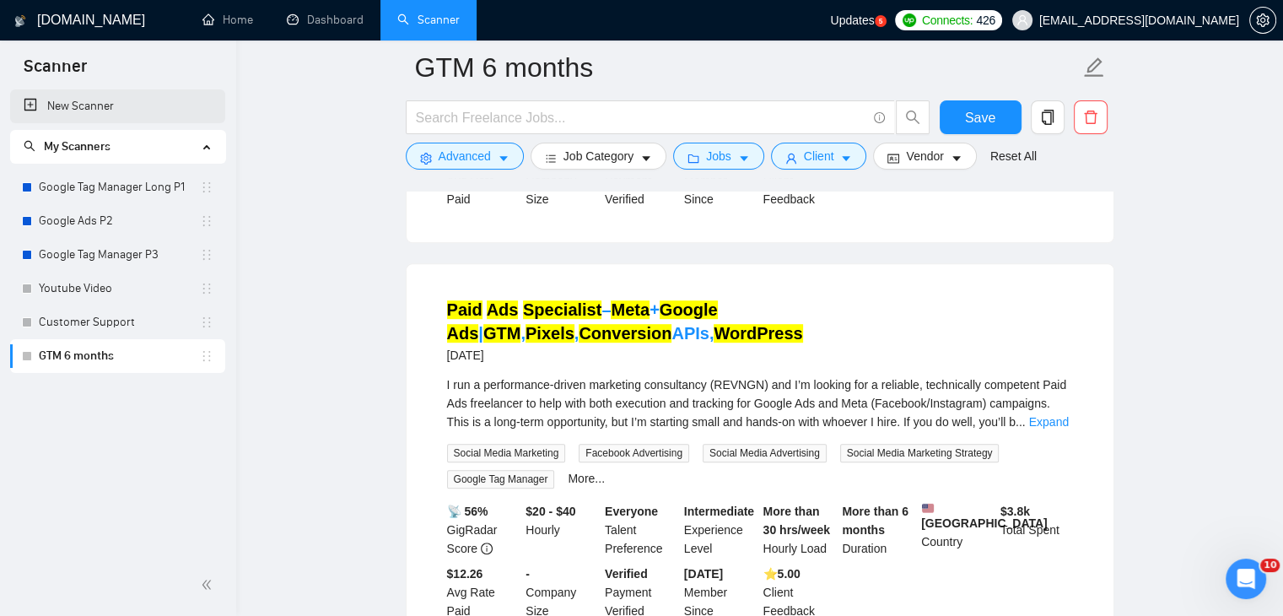
click at [85, 119] on link "New Scanner" at bounding box center [118, 106] width 188 height 34
